Goal: Information Seeking & Learning: Learn about a topic

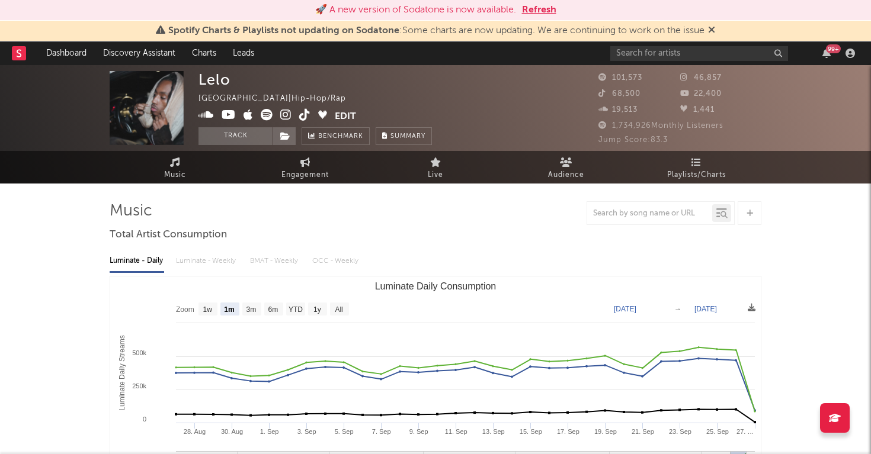
select select "1m"
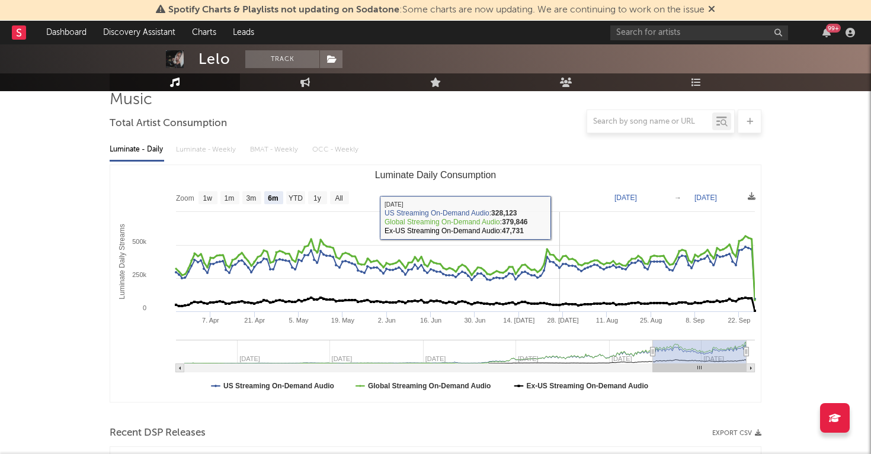
scroll to position [97, 0]
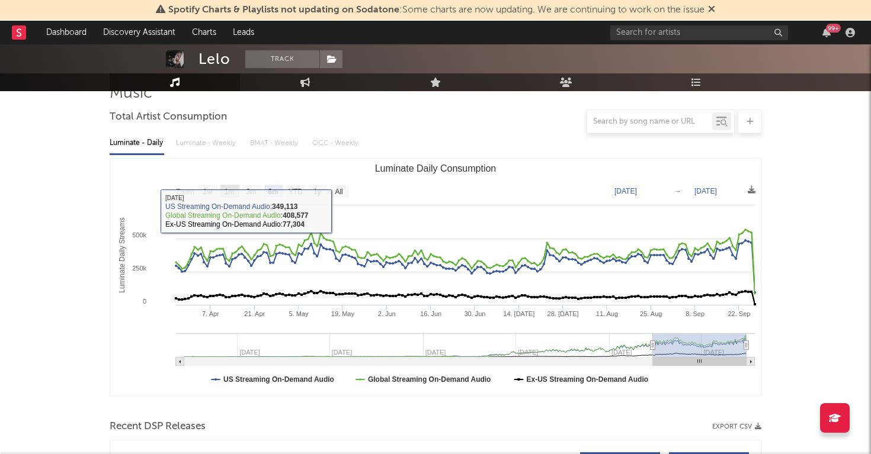
click at [236, 189] on rect "Luminate Daily Consumption" at bounding box center [229, 191] width 19 height 13
select select "1m"
type input "[DATE]"
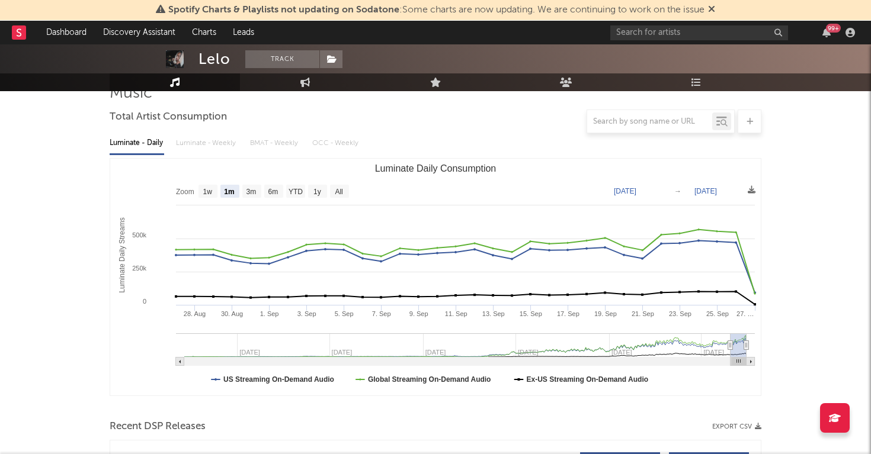
click at [421, 181] on rect "Luminate Daily Consumption" at bounding box center [435, 277] width 650 height 237
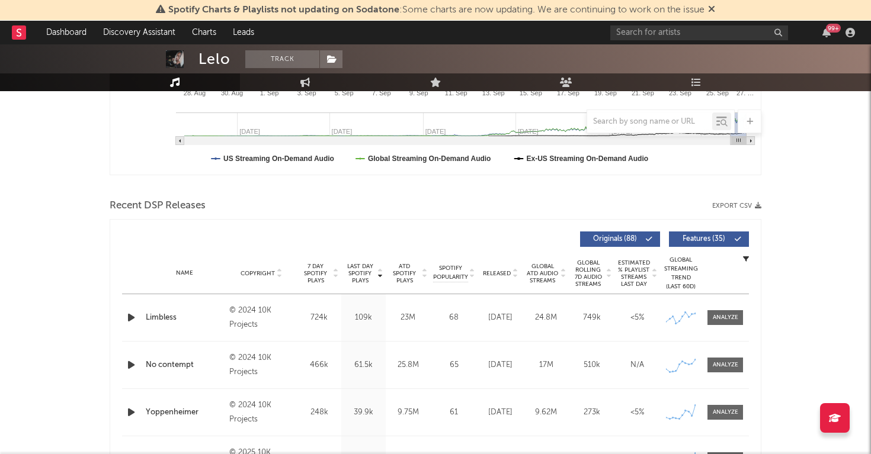
scroll to position [259, 0]
